Goal: Task Accomplishment & Management: Manage account settings

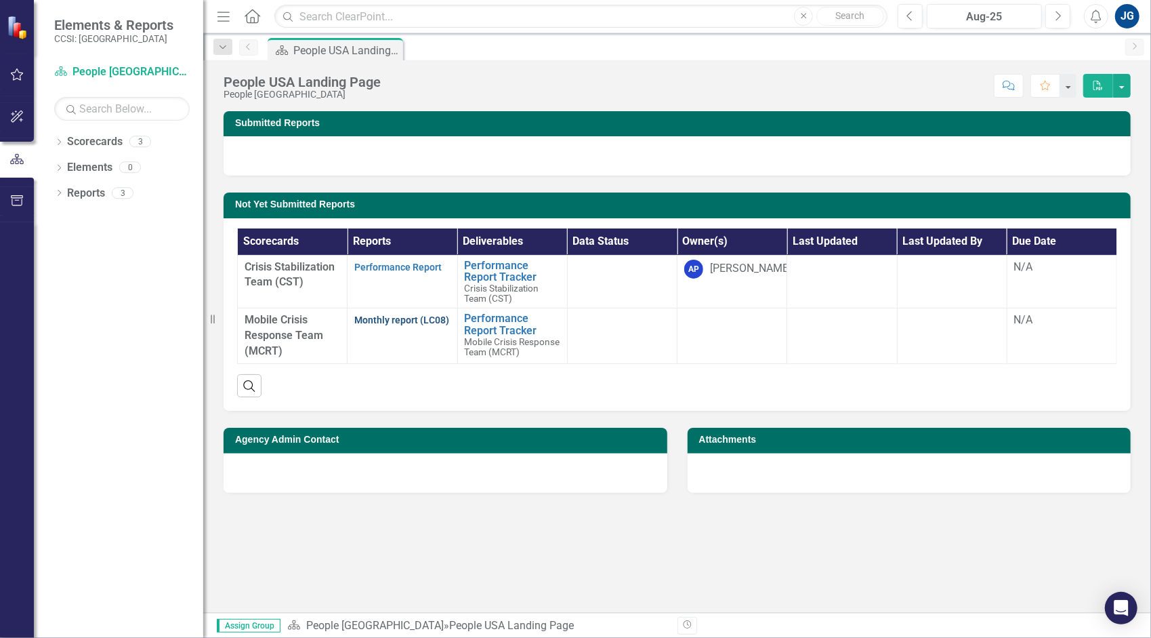
click at [406, 322] on link "Monthly report (LC08)" at bounding box center [401, 319] width 95 height 11
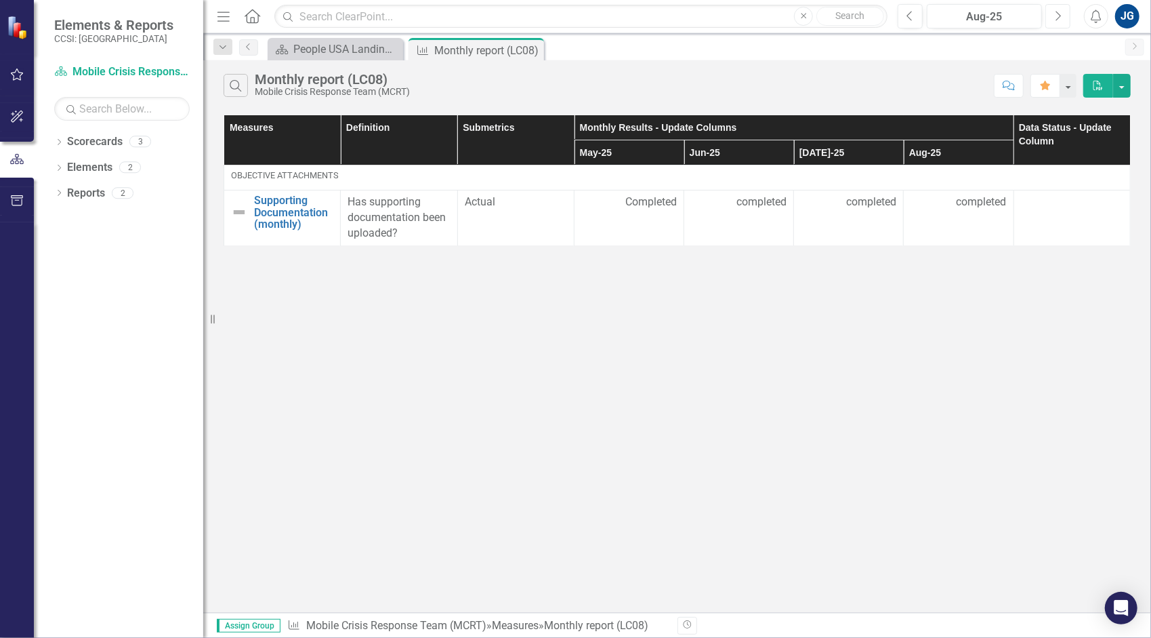
click at [1064, 22] on button "Next" at bounding box center [1057, 16] width 25 height 24
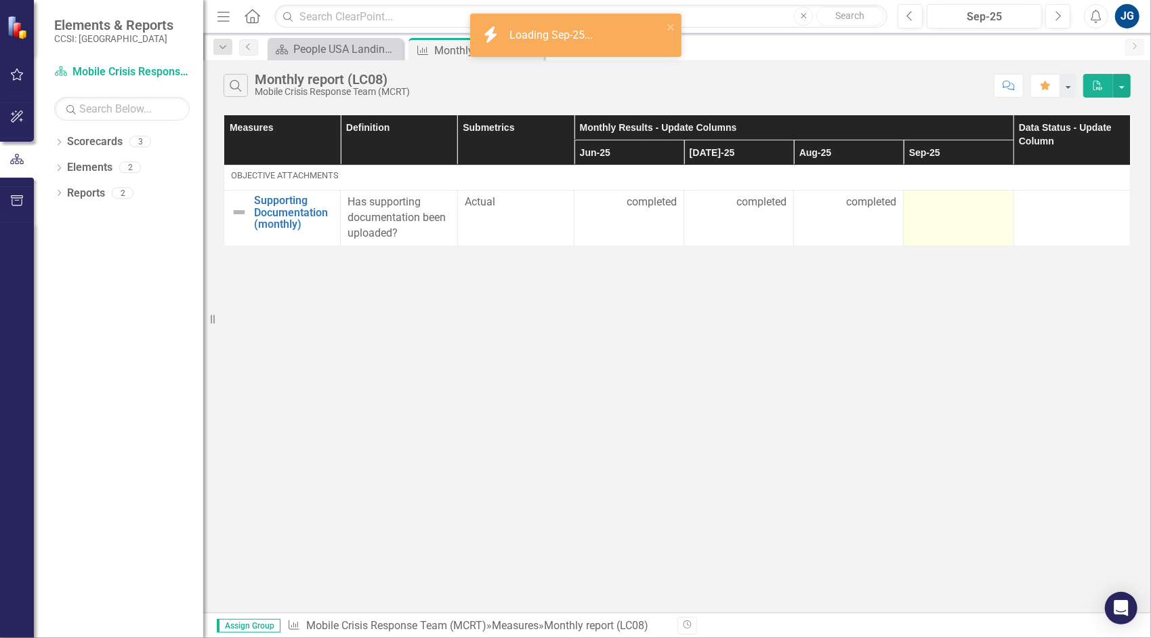
click at [968, 208] on div at bounding box center [959, 202] width 96 height 16
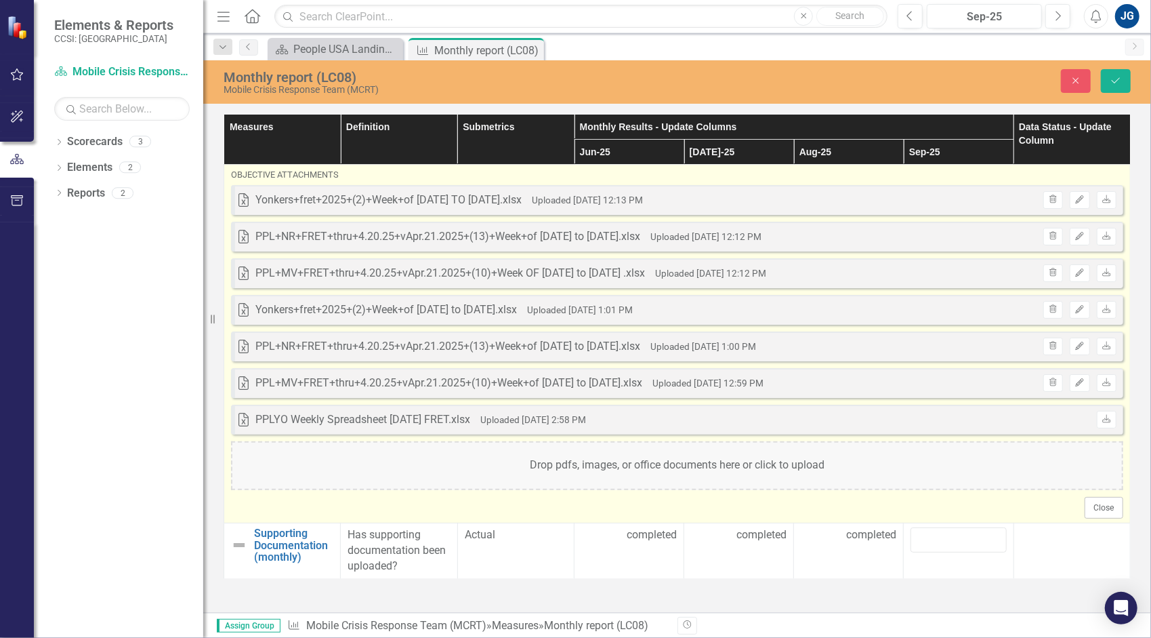
click at [677, 472] on div "Drop pdfs, images, or office documents here or click to upload" at bounding box center [677, 465] width 892 height 49
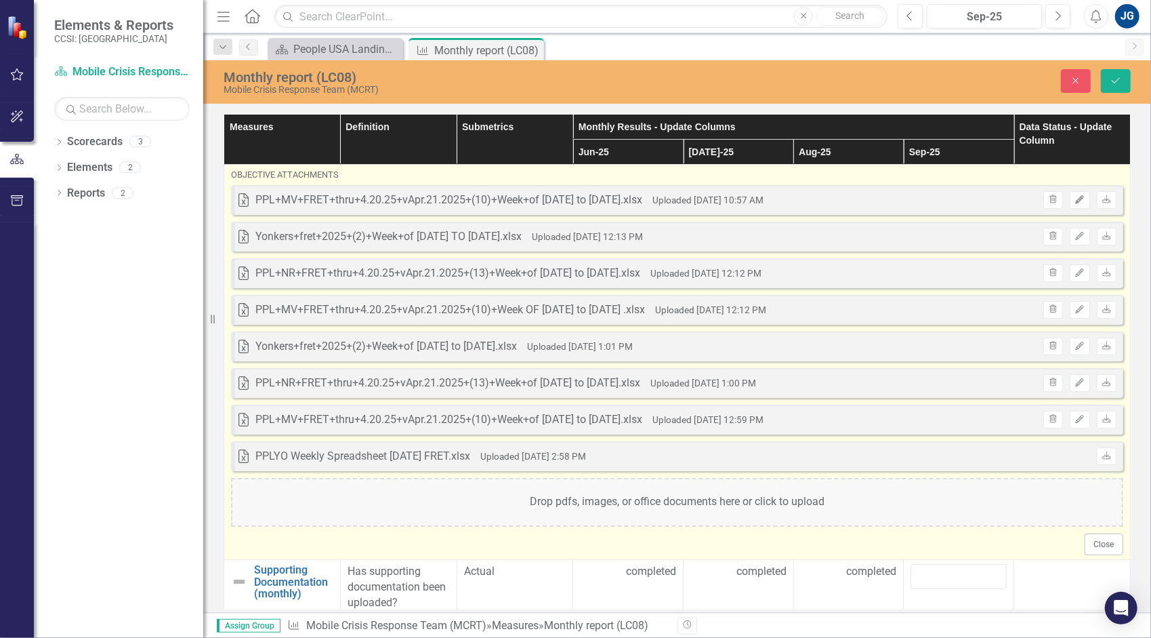
click at [1075, 196] on icon "Edit" at bounding box center [1080, 200] width 10 height 8
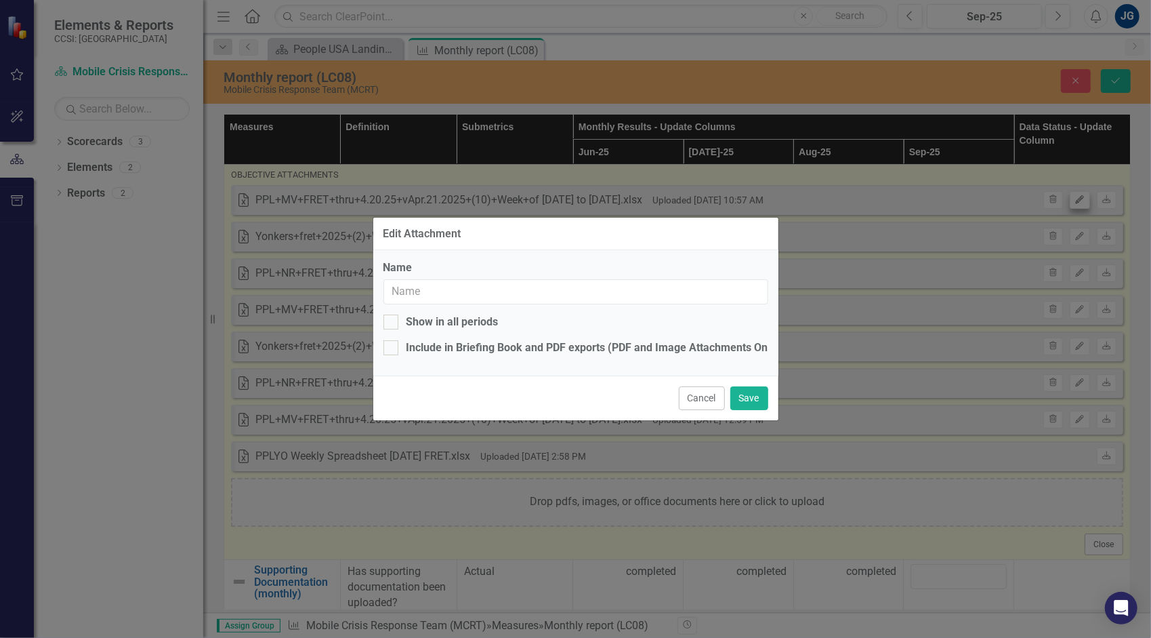
type input "PPL+MV+FRET+thru+4.20.25+vApr.21.2025+(10)+Week+of [DATE] to [DATE].xlsx"
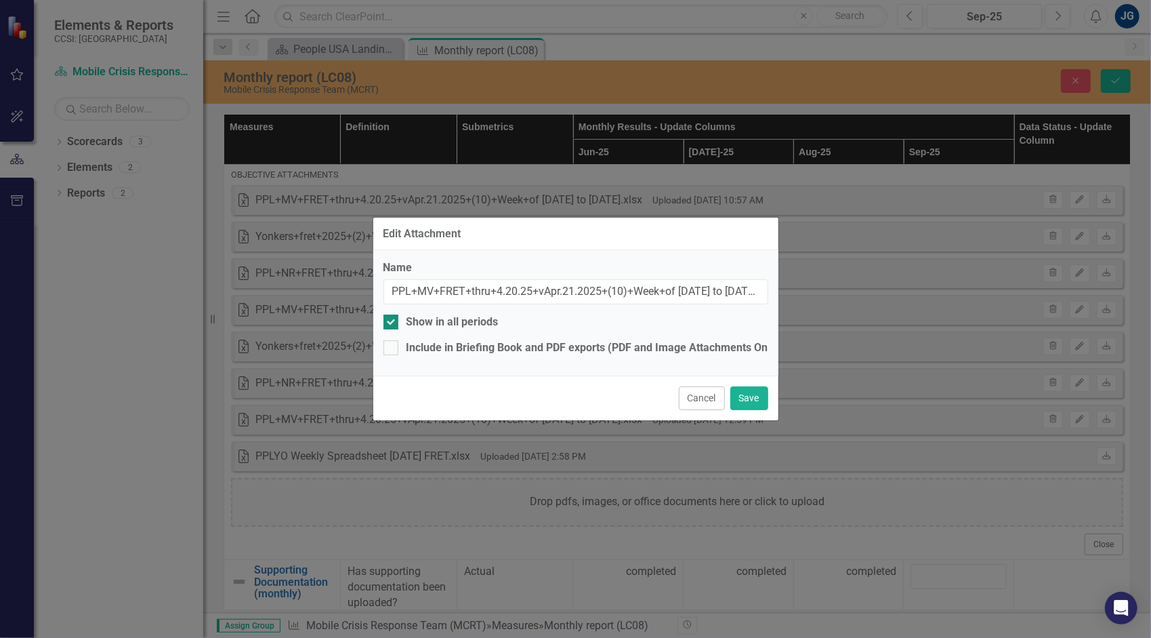
click at [469, 326] on div "Show in all periods" at bounding box center [452, 322] width 92 height 16
click at [392, 323] on input "Show in all periods" at bounding box center [387, 318] width 9 height 9
checkbox input "false"
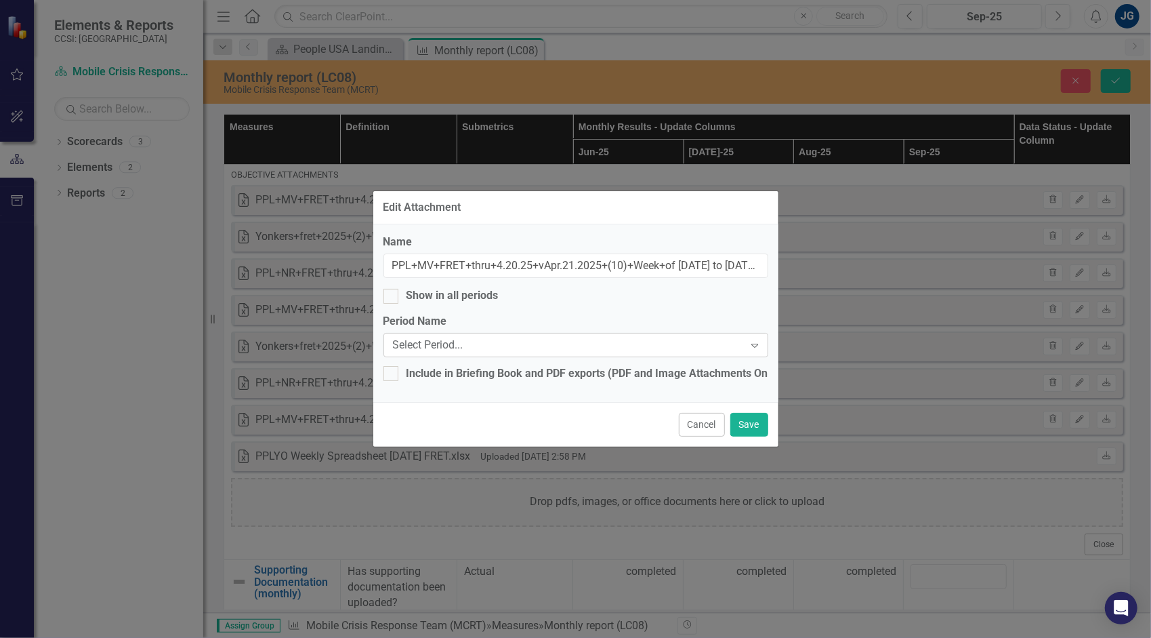
click at [465, 341] on div "Select Period..." at bounding box center [569, 345] width 352 height 16
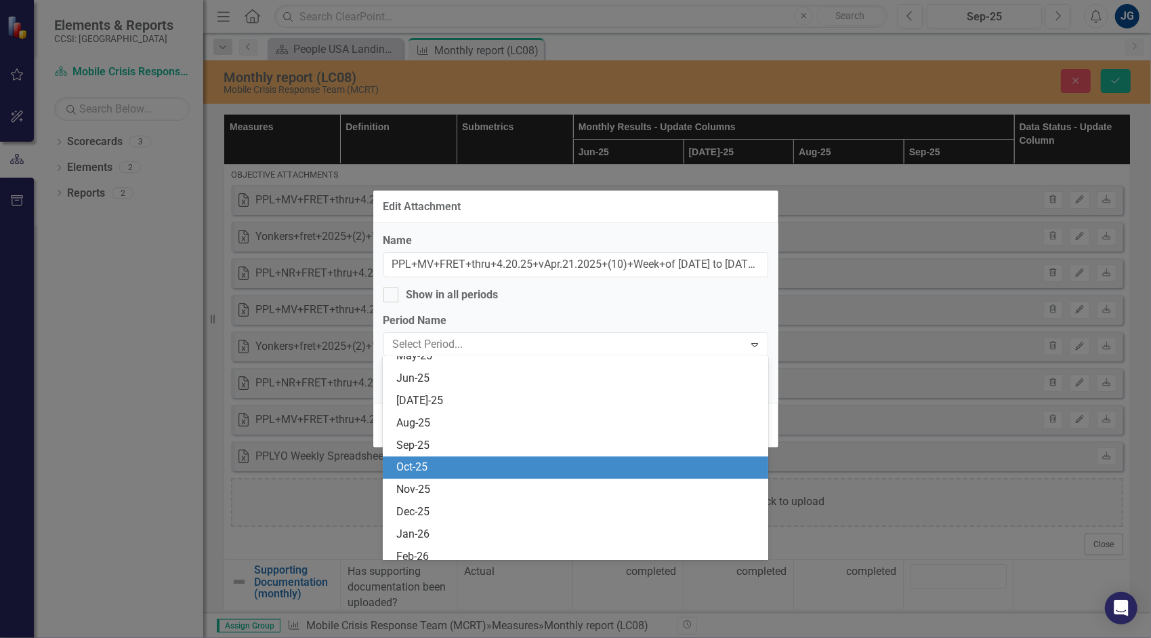
scroll to position [2371, 0]
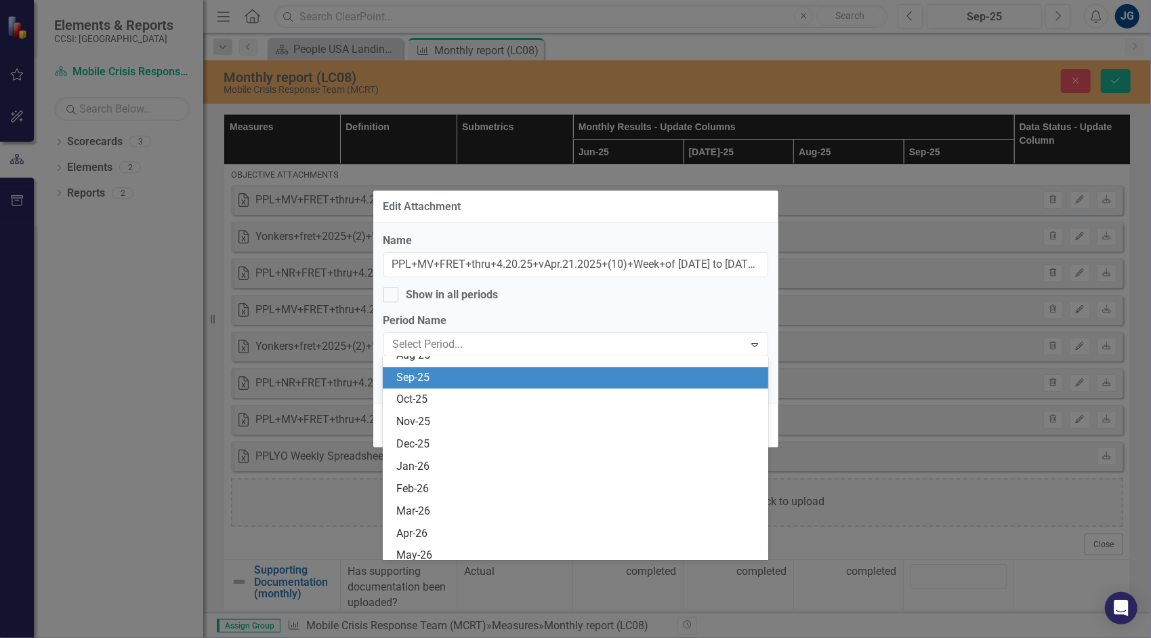
click at [486, 374] on div "Sep-25" at bounding box center [578, 378] width 364 height 16
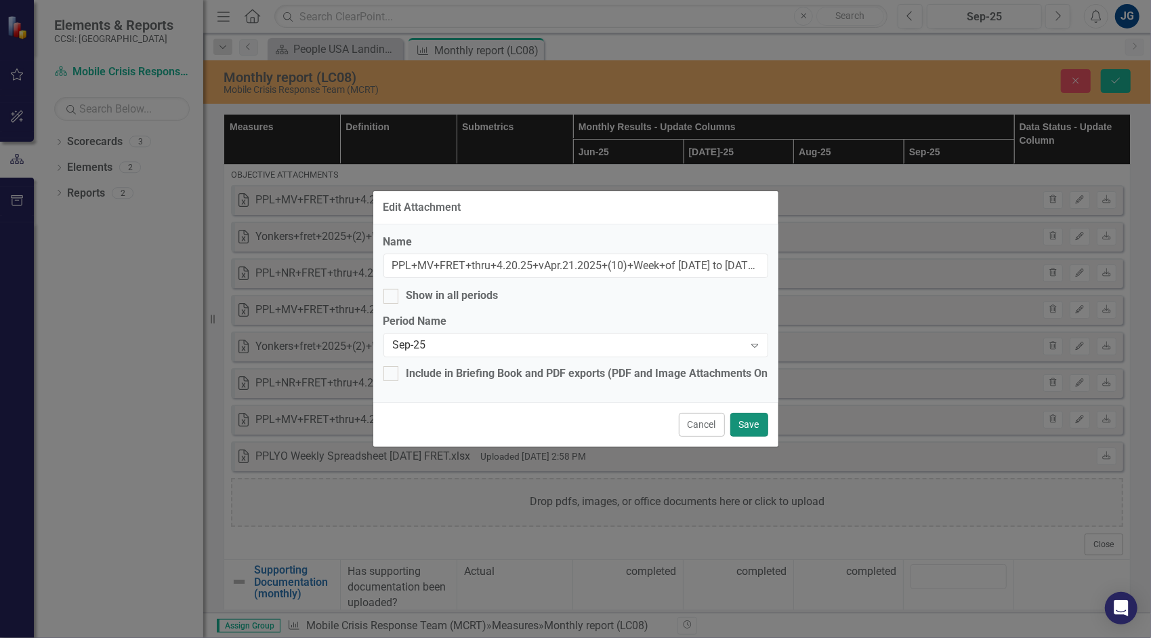
click at [741, 422] on button "Save" at bounding box center [749, 425] width 38 height 24
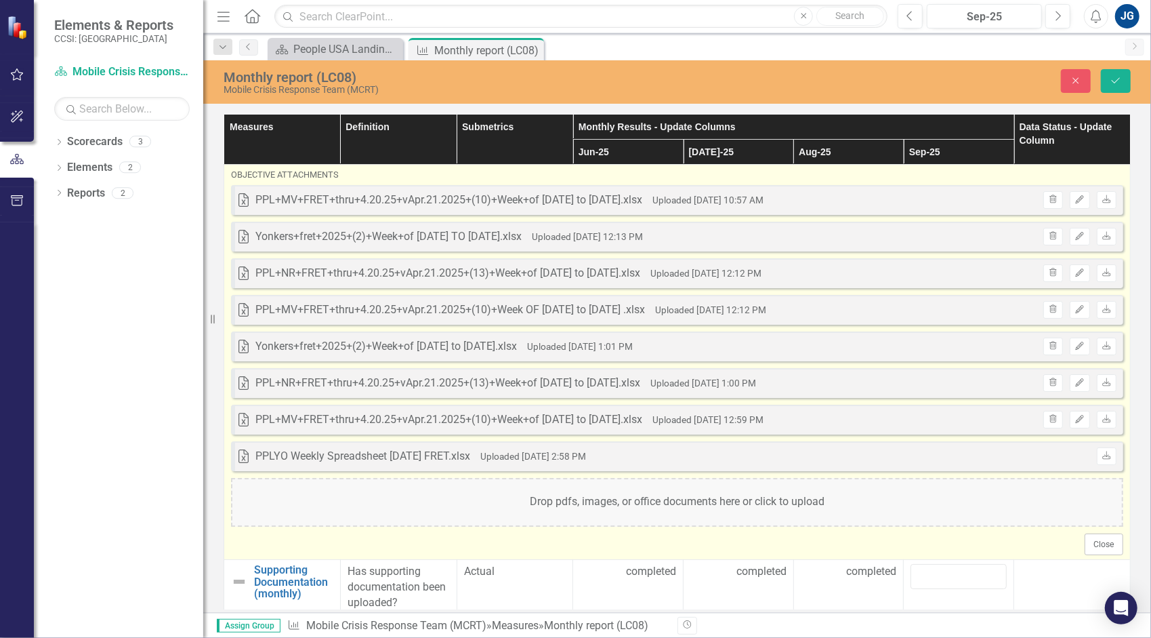
click at [703, 494] on div "Drop pdfs, images, or office documents here or click to upload" at bounding box center [677, 502] width 892 height 49
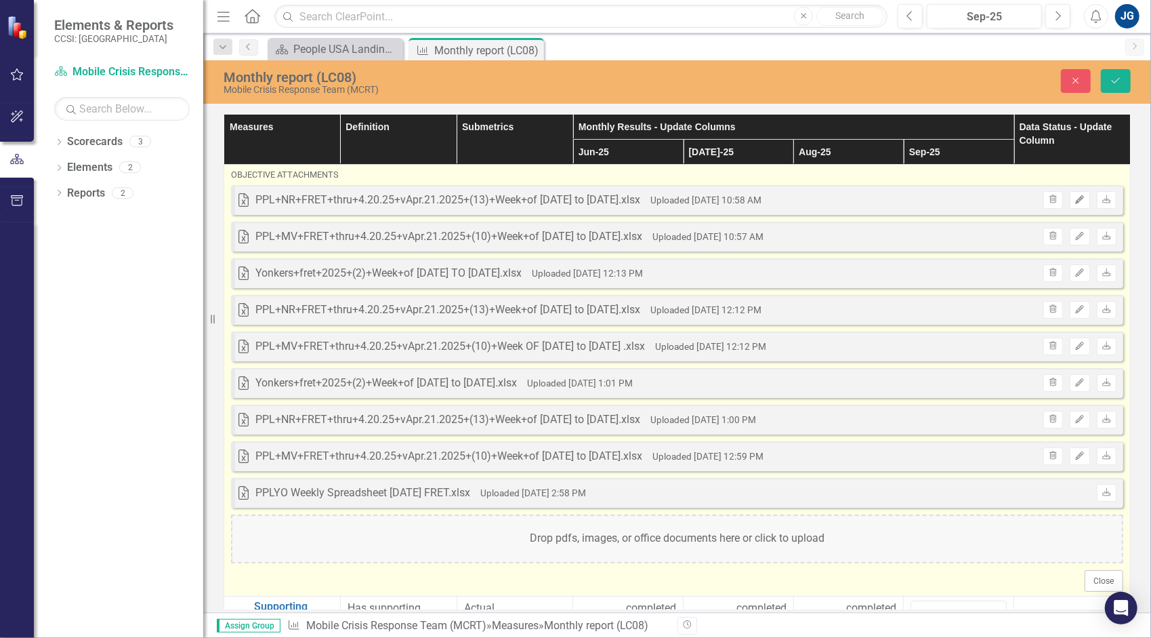
click at [1075, 196] on icon "Edit" at bounding box center [1080, 200] width 10 height 8
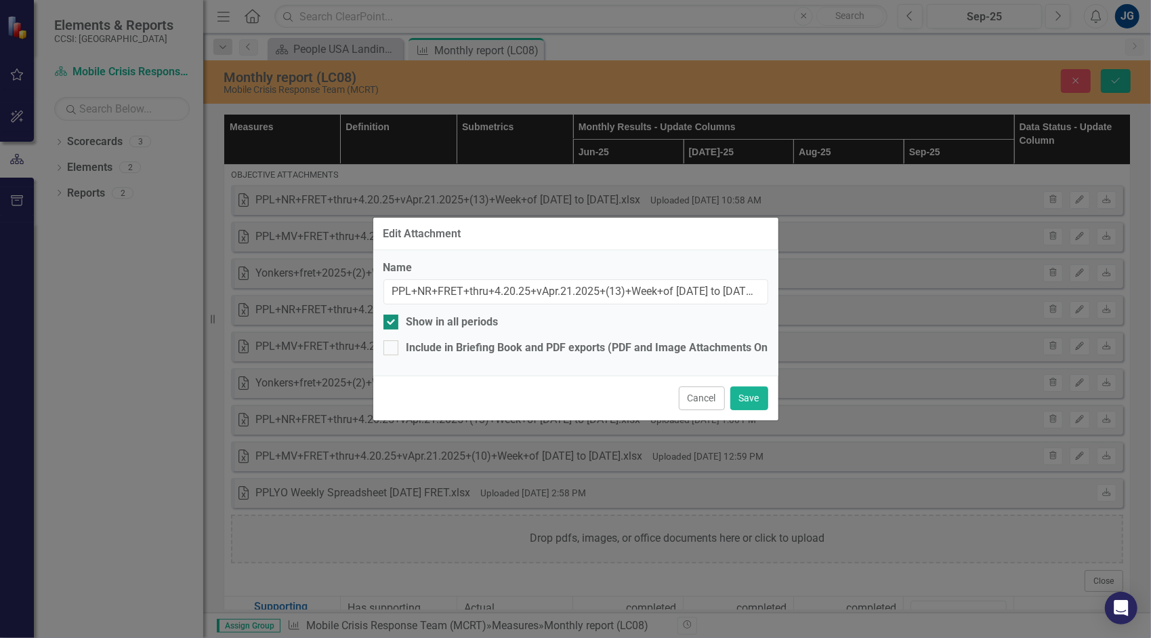
click at [467, 324] on div "Show in all periods" at bounding box center [452, 322] width 92 height 16
click at [392, 323] on input "Show in all periods" at bounding box center [387, 318] width 9 height 9
checkbox input "false"
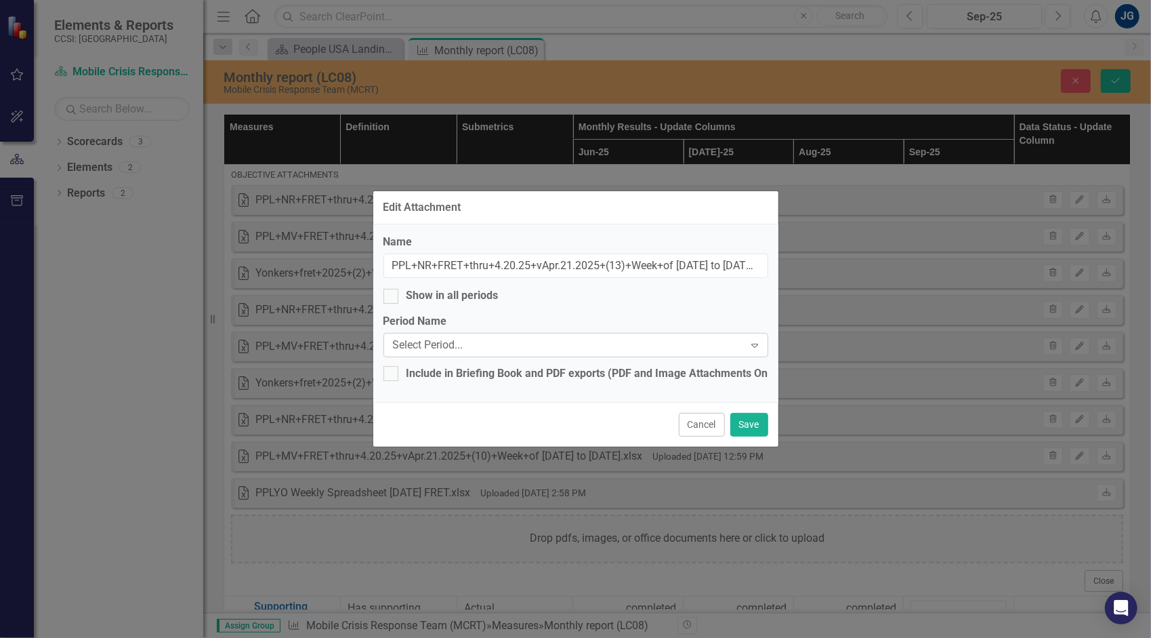
click at [481, 347] on div "Select Period..." at bounding box center [569, 345] width 352 height 16
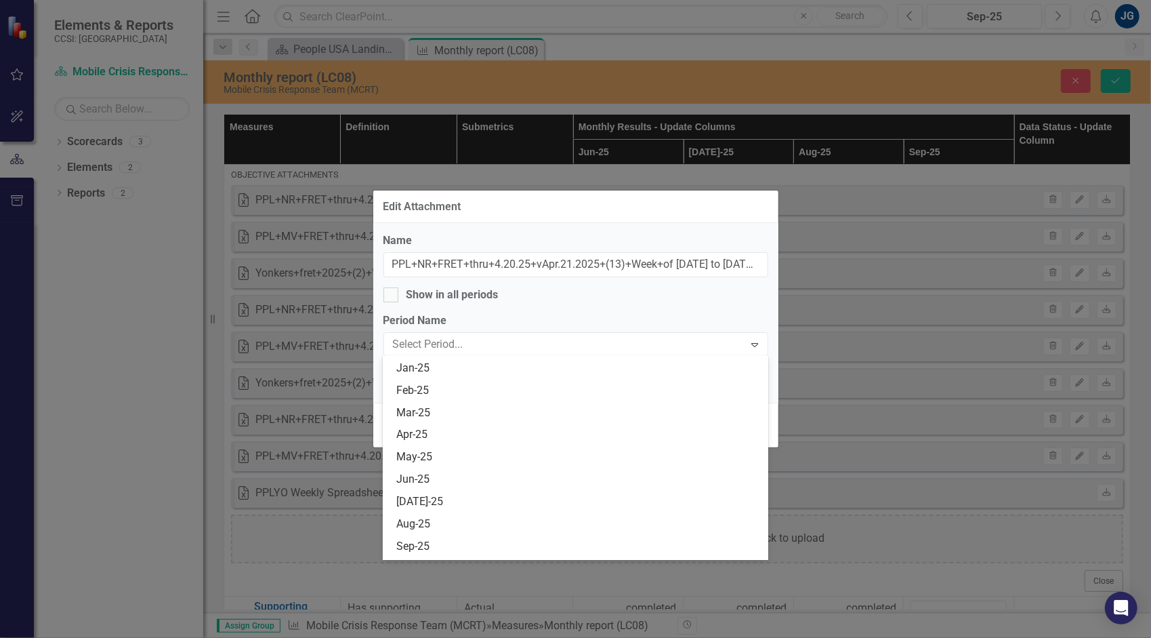
scroll to position [2303, 0]
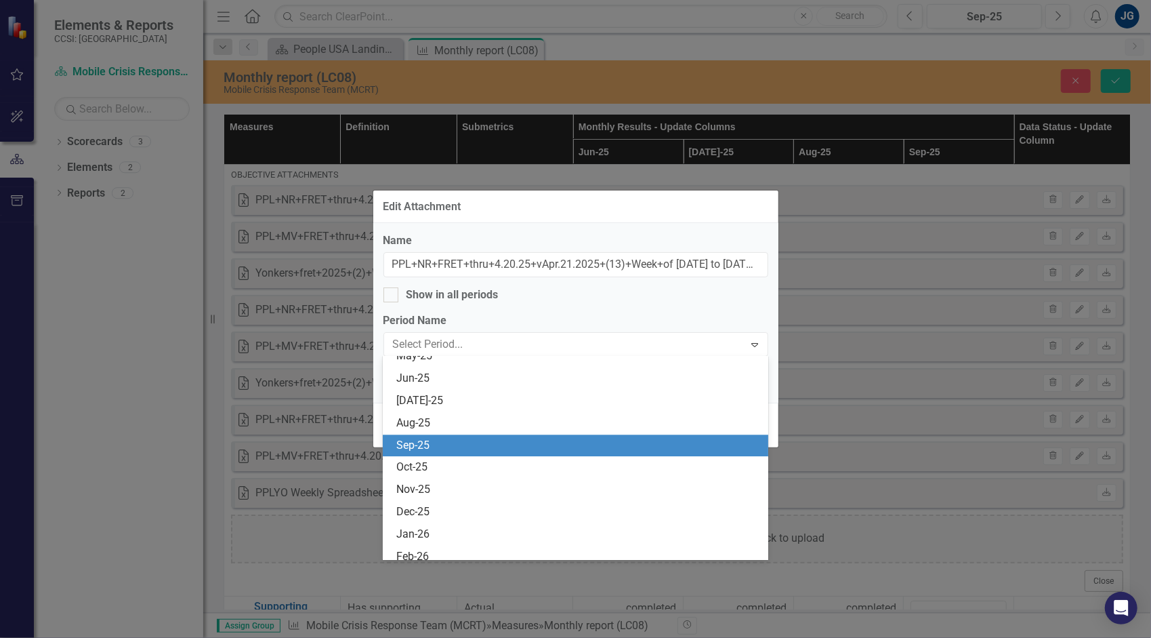
click at [474, 446] on div "Sep-25" at bounding box center [578, 446] width 364 height 16
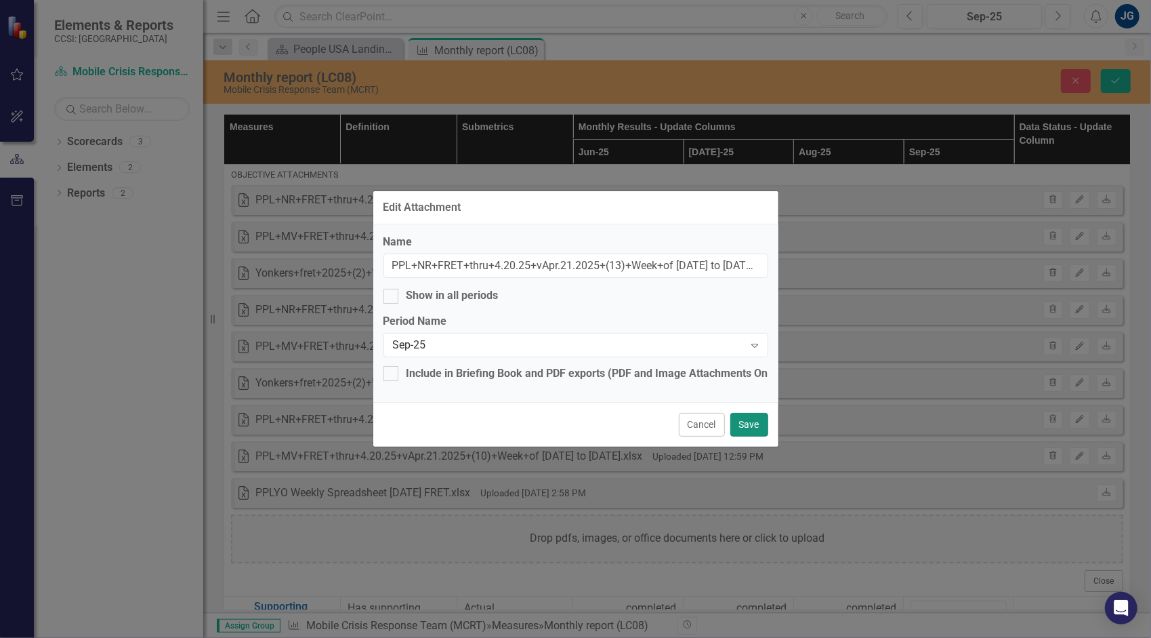
click at [740, 422] on button "Save" at bounding box center [749, 425] width 38 height 24
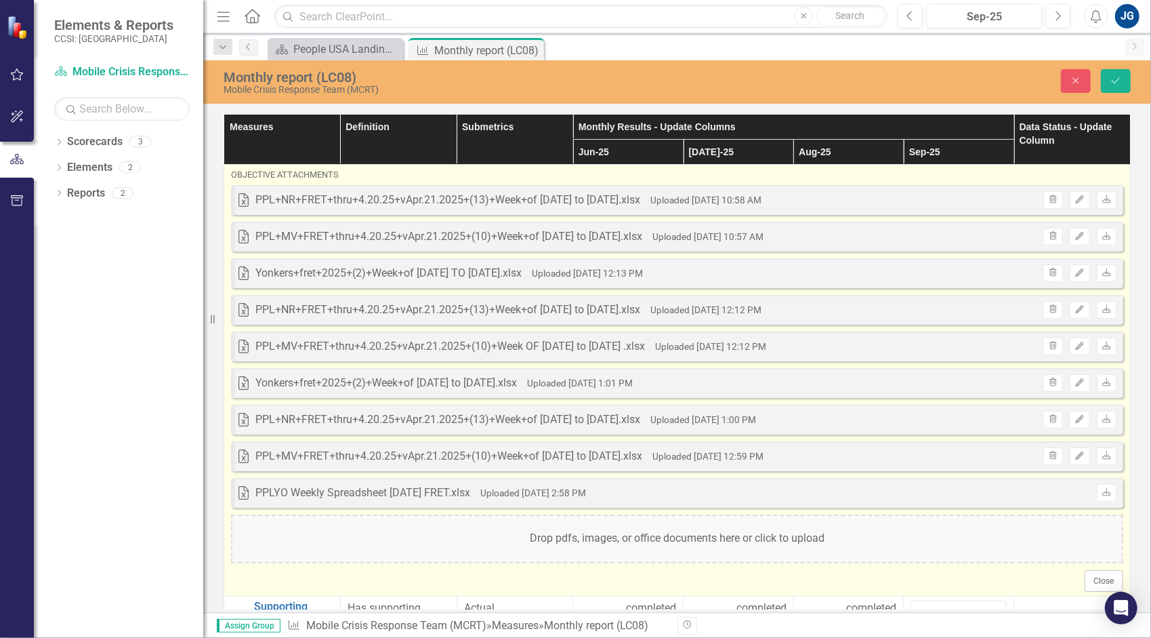
click at [508, 535] on div "Drop pdfs, images, or office documents here or click to upload" at bounding box center [677, 538] width 892 height 49
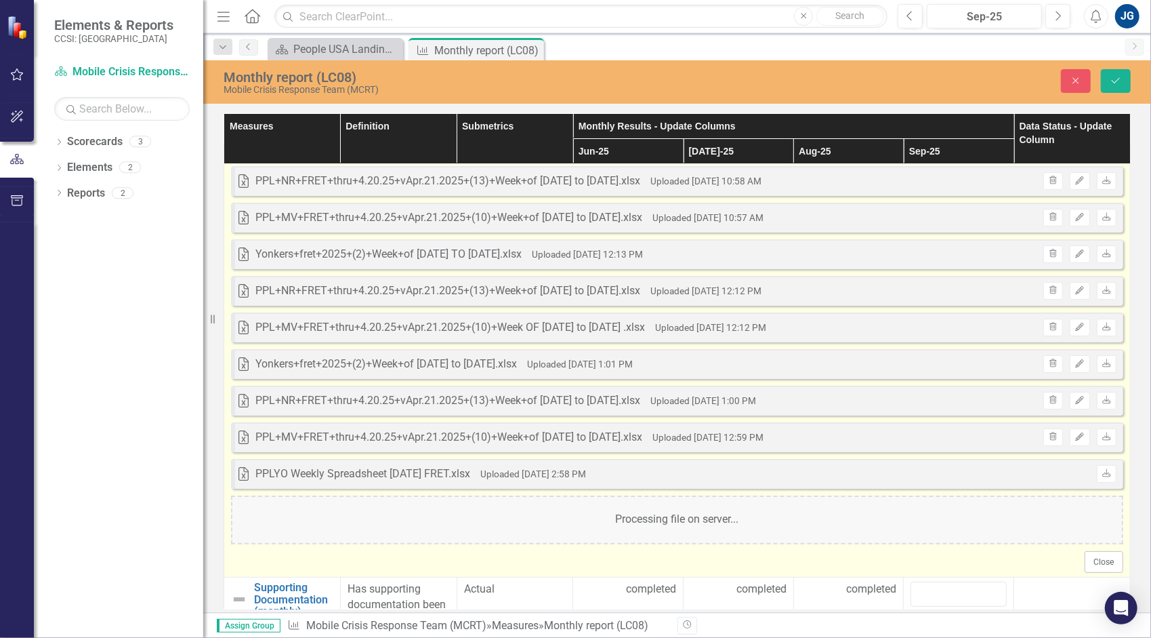
scroll to position [0, 0]
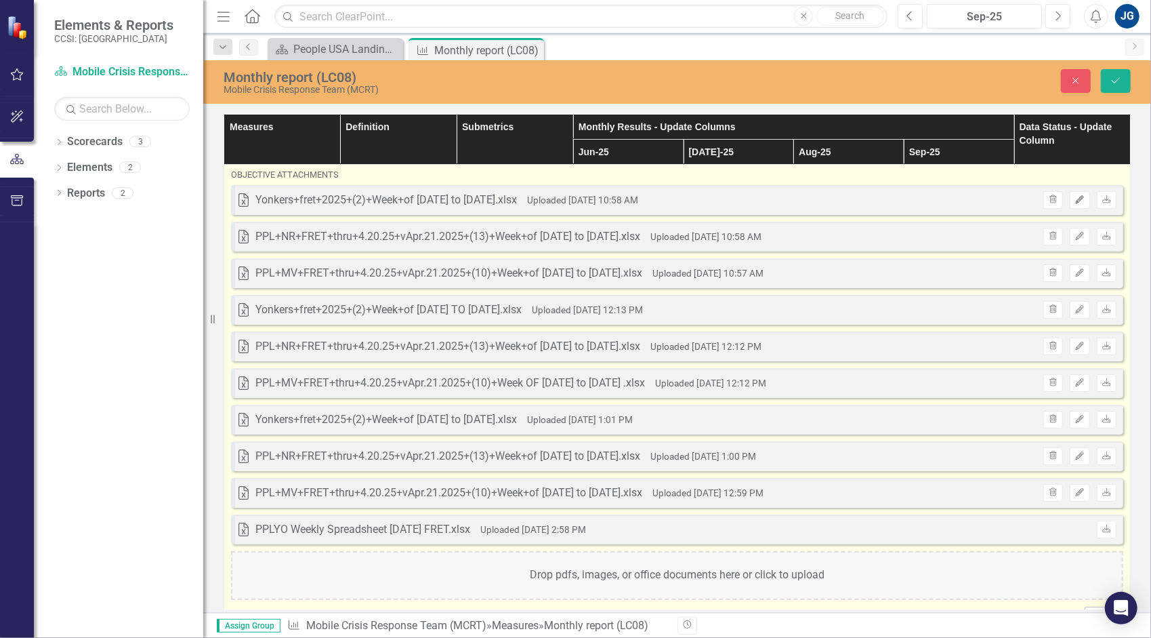
click at [1076, 201] on icon "button" at bounding box center [1080, 199] width 8 height 8
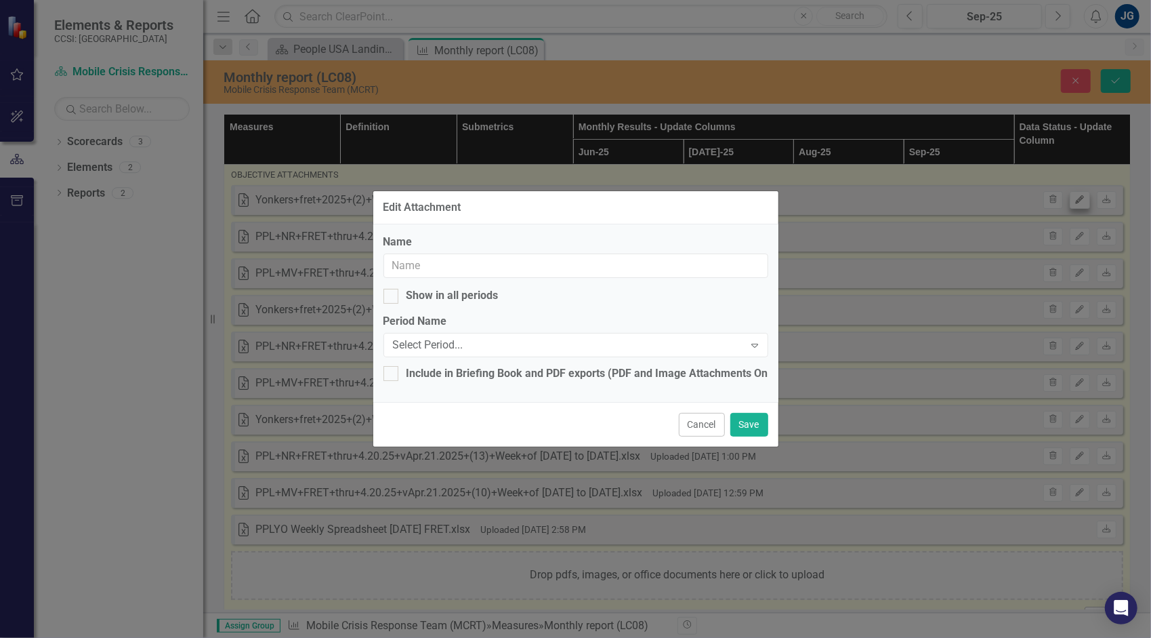
type input "Yonkers+fret+2025+(2)+Week+of [DATE] to [DATE].xlsx"
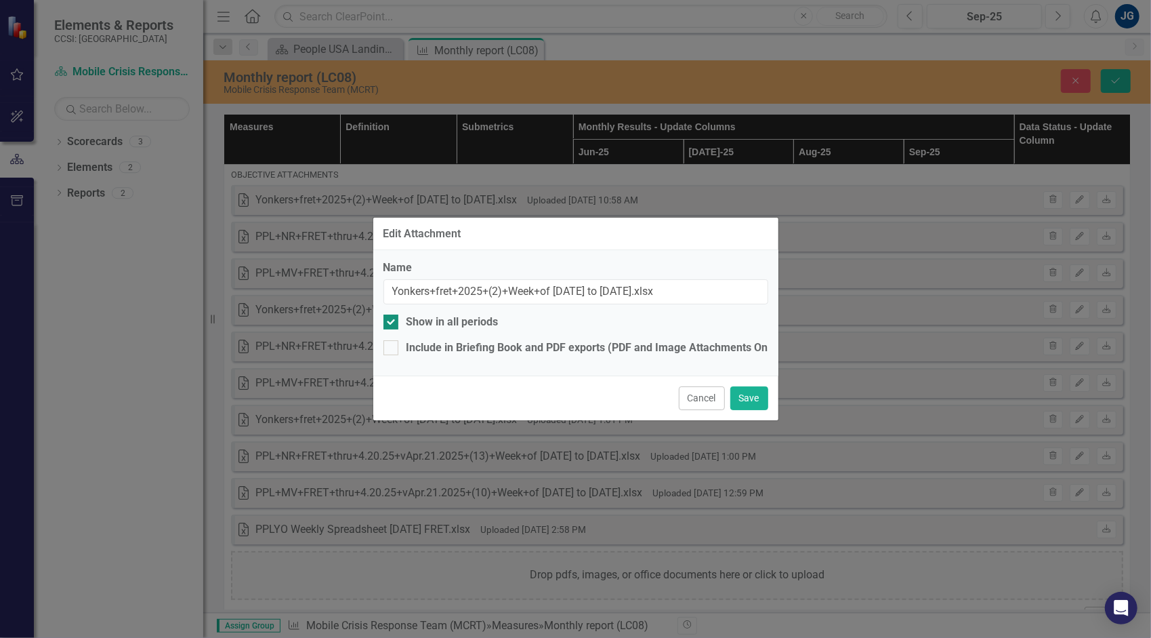
click at [481, 324] on div "Show in all periods" at bounding box center [452, 322] width 92 height 16
click at [392, 323] on input "Show in all periods" at bounding box center [387, 318] width 9 height 9
checkbox input "false"
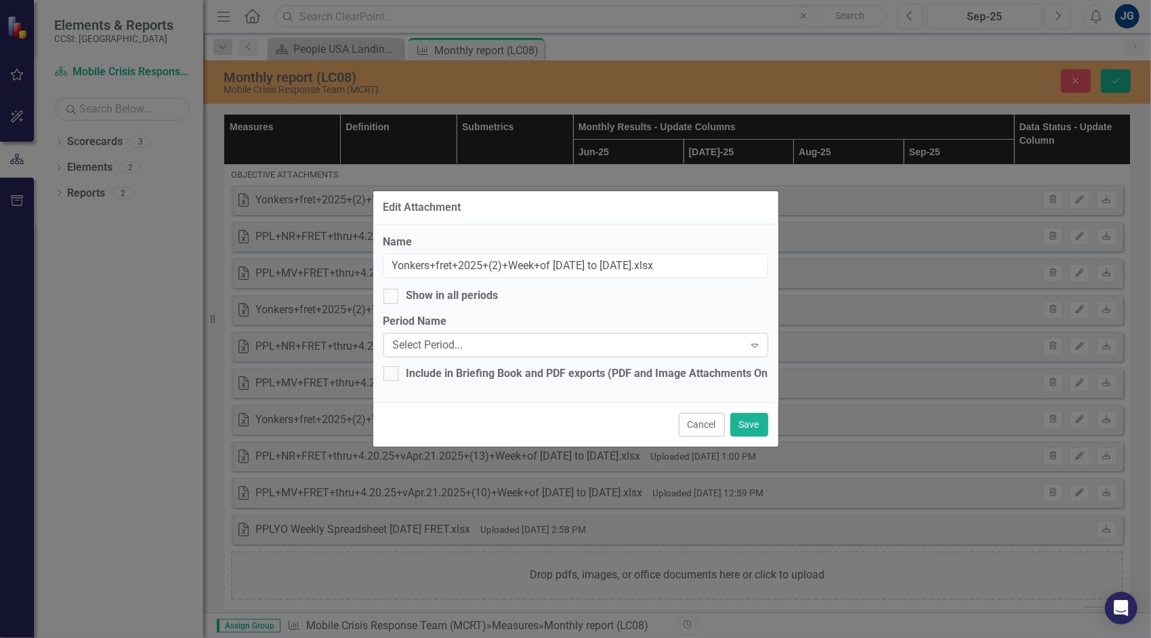
click at [478, 339] on div "Select Period..." at bounding box center [569, 345] width 352 height 16
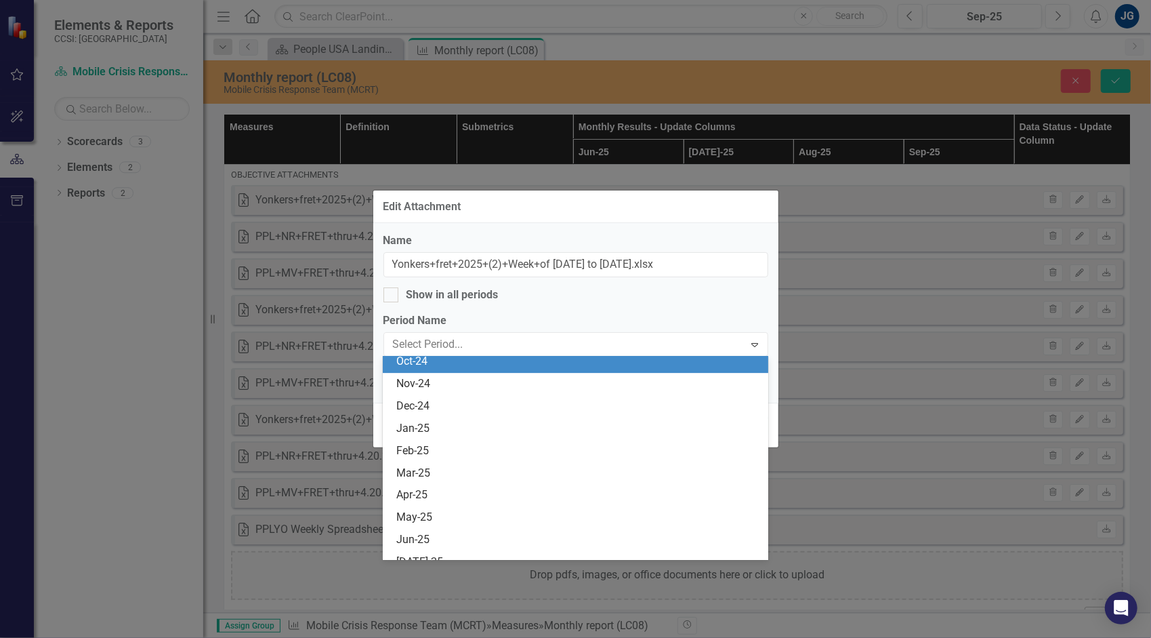
scroll to position [2236, 0]
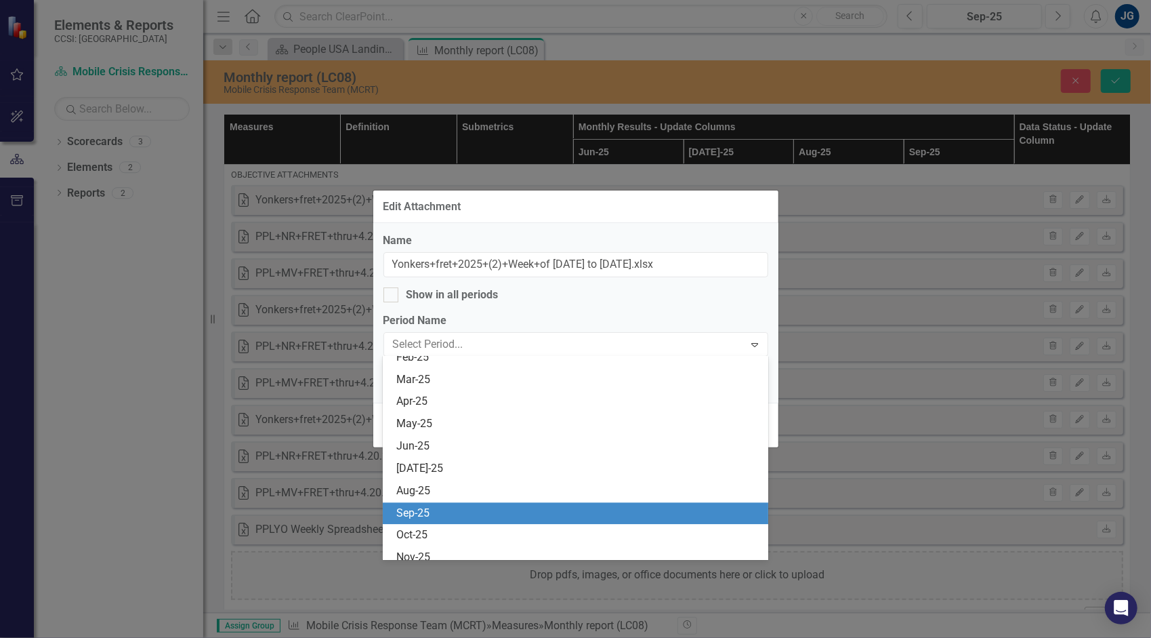
click at [491, 514] on div "Sep-25" at bounding box center [578, 513] width 364 height 16
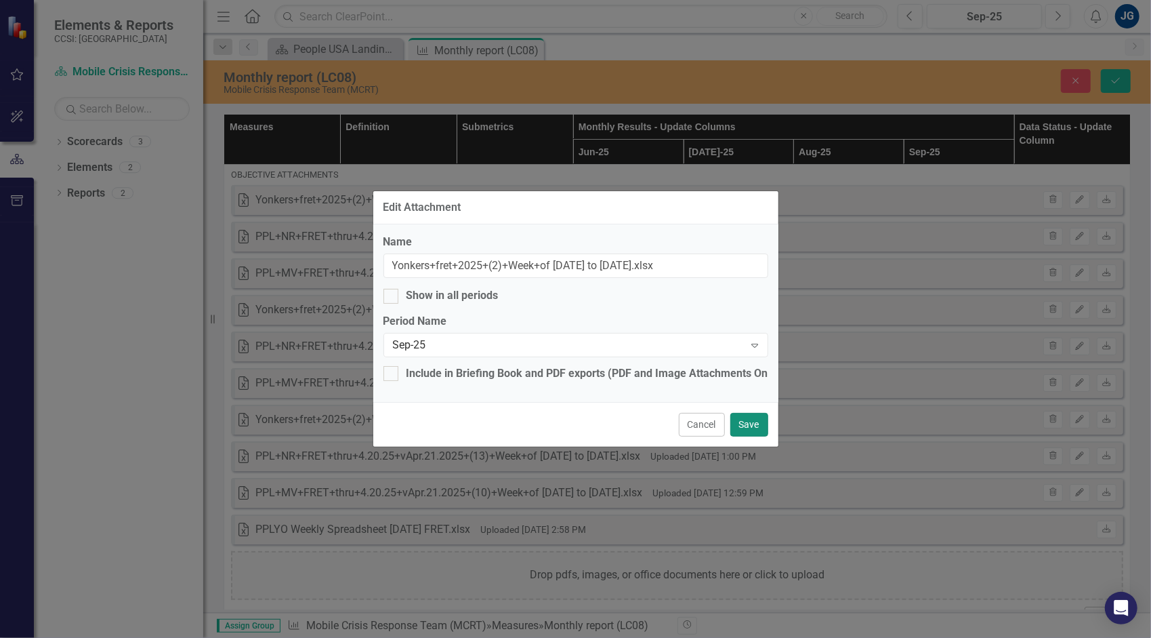
click at [747, 424] on button "Save" at bounding box center [749, 425] width 38 height 24
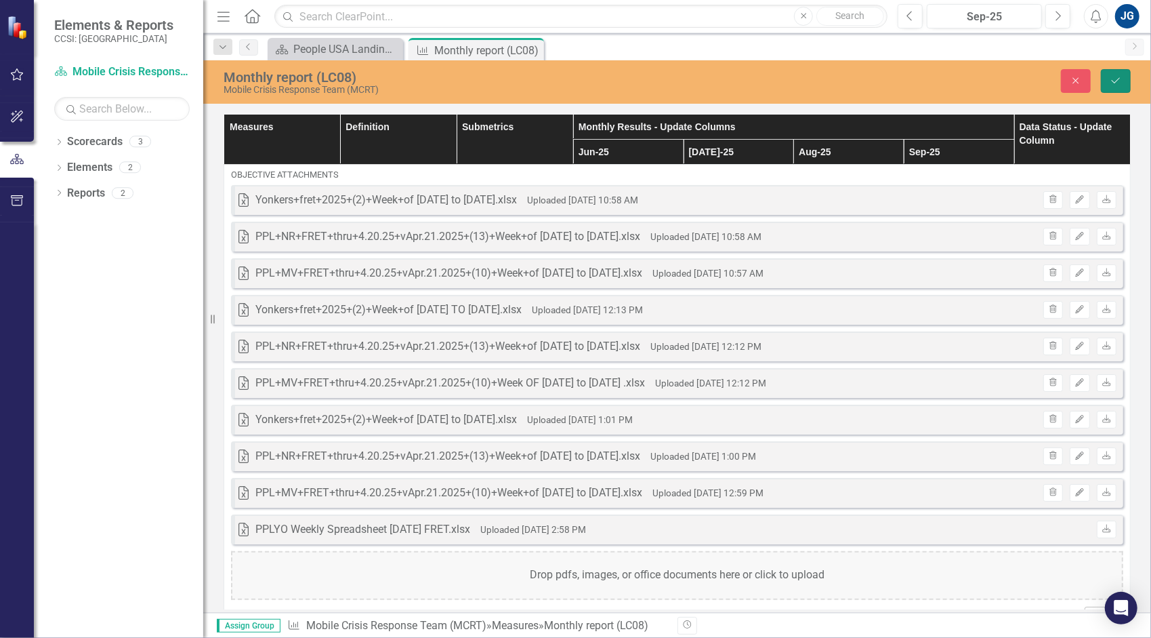
click at [1108, 83] on button "Save" at bounding box center [1116, 81] width 30 height 24
